Goal: Task Accomplishment & Management: Use online tool/utility

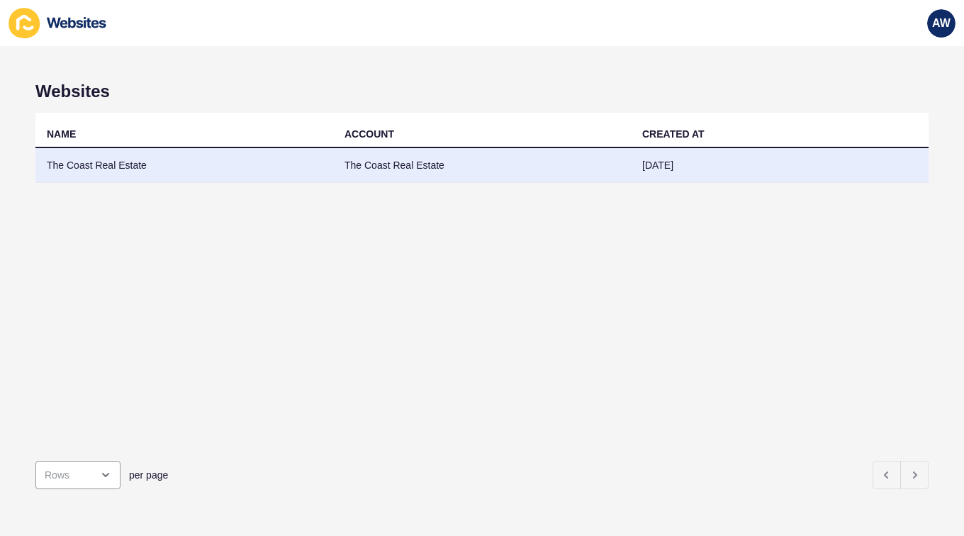
click at [180, 166] on td "The Coast Real Estate" at bounding box center [184, 165] width 298 height 35
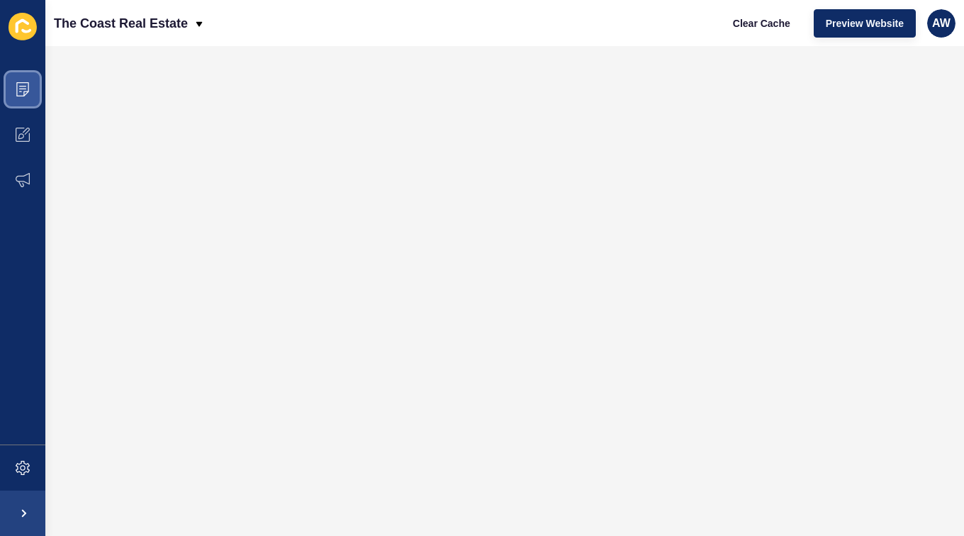
click at [23, 99] on span at bounding box center [22, 89] width 45 height 45
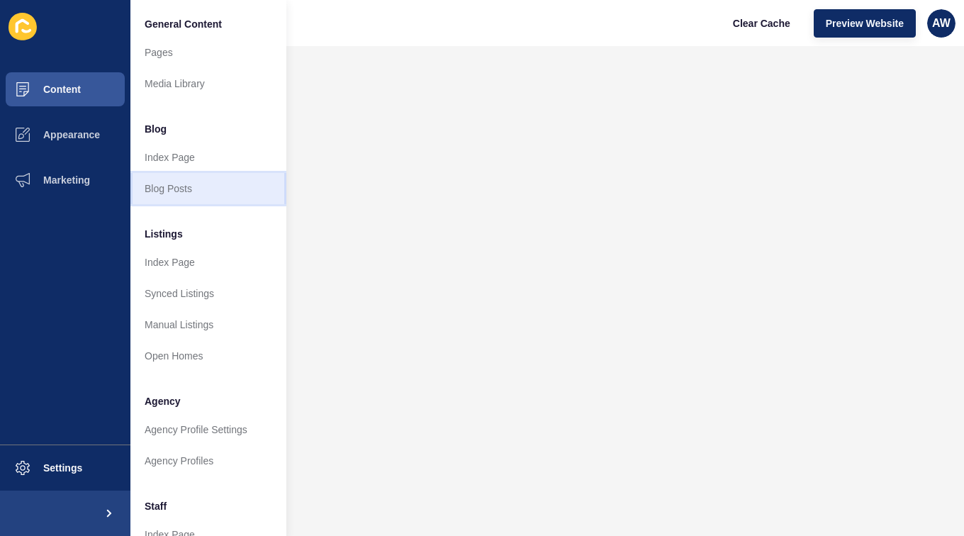
click at [177, 188] on link "Blog Posts" at bounding box center [208, 188] width 156 height 31
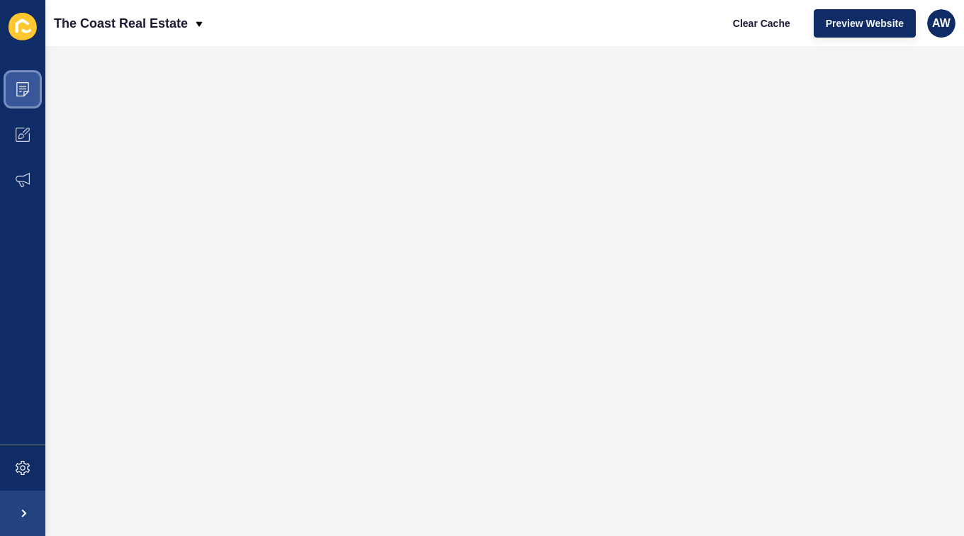
click at [25, 96] on span at bounding box center [22, 89] width 45 height 45
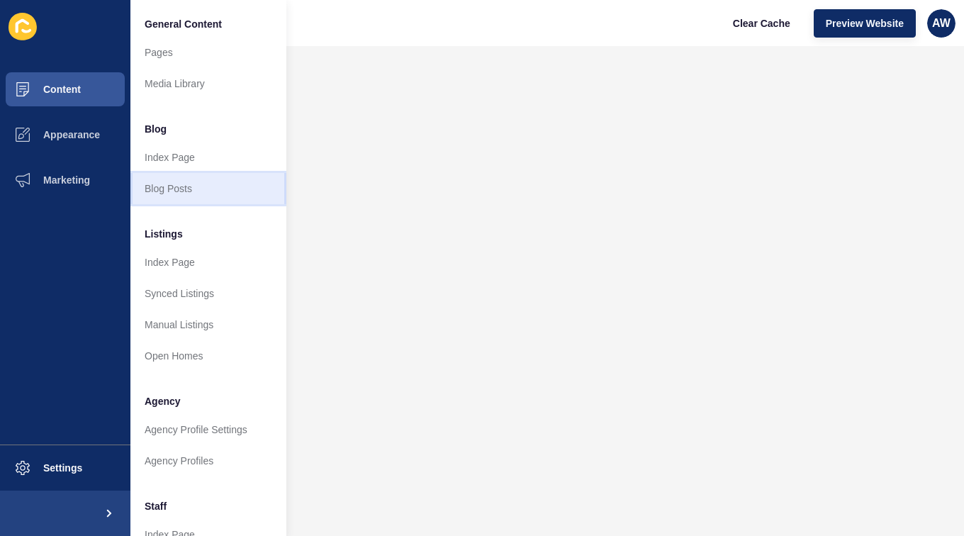
click at [197, 184] on link "Blog Posts" at bounding box center [208, 188] width 156 height 31
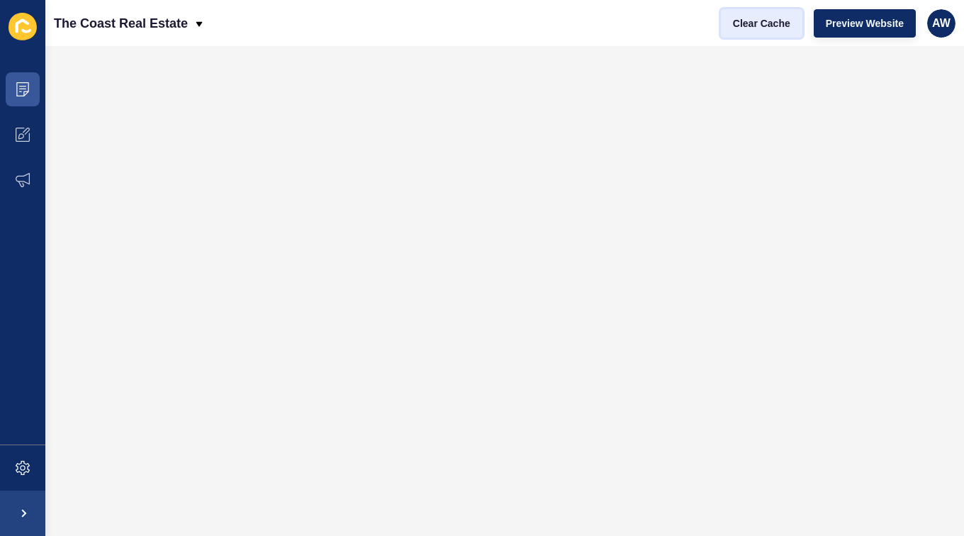
click at [755, 30] on button "Clear Cache" at bounding box center [762, 23] width 82 height 28
click at [762, 28] on span "Clear Cache" at bounding box center [761, 23] width 57 height 14
